Goal: Information Seeking & Learning: Learn about a topic

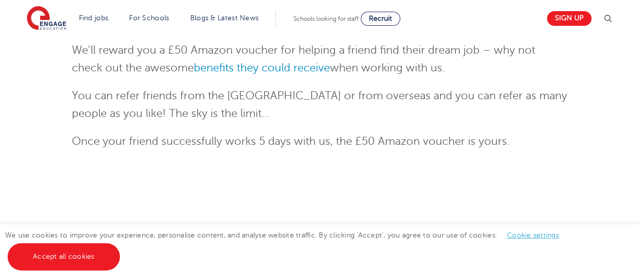
scroll to position [240, 0]
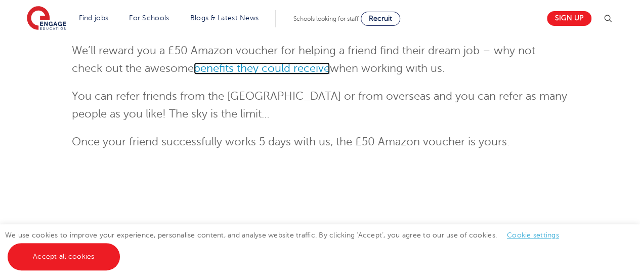
click at [259, 66] on link "benefits they could receive" at bounding box center [262, 68] width 136 height 12
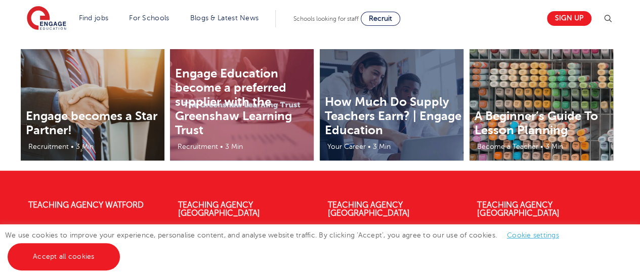
scroll to position [2032, 0]
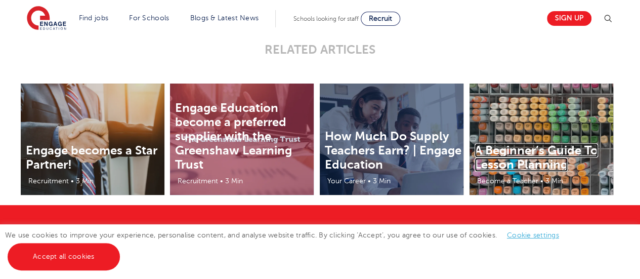
click at [555, 156] on link "A Beginner’s Guide To Lesson Planning" at bounding box center [536, 157] width 123 height 28
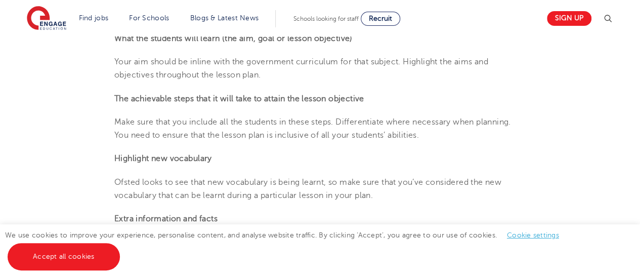
scroll to position [974, 0]
